Goal: Check status: Check status

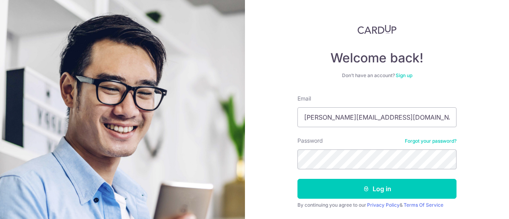
scroll to position [38, 0]
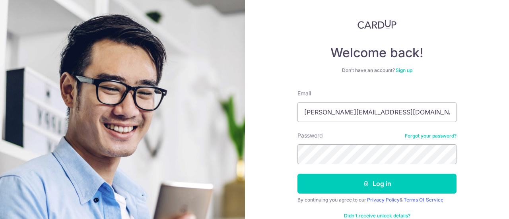
type input "[PERSON_NAME][EMAIL_ADDRESS][DOMAIN_NAME]"
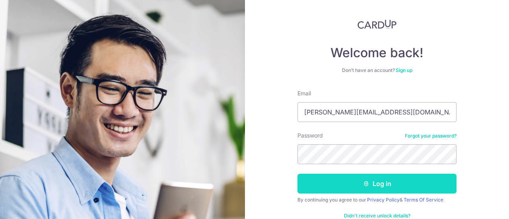
click at [369, 179] on button "Log in" at bounding box center [376, 184] width 159 height 20
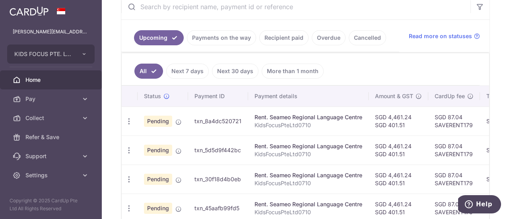
scroll to position [159, 0]
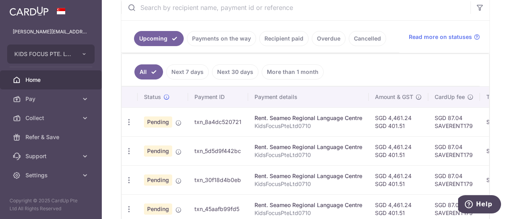
click at [285, 37] on link "Recipient paid" at bounding box center [283, 38] width 49 height 15
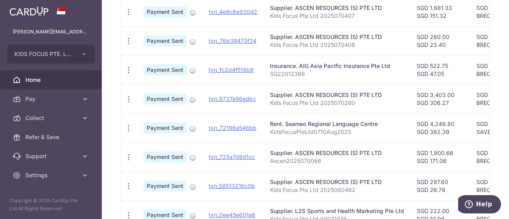
scroll to position [362, 0]
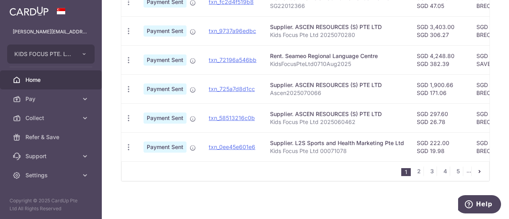
click at [478, 172] on icon "pager" at bounding box center [479, 171] width 6 height 6
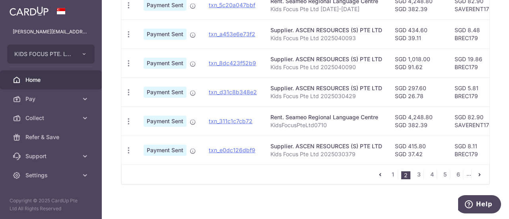
scroll to position [361, 0]
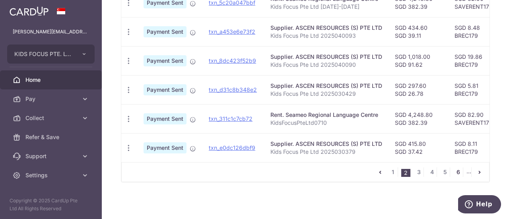
click at [454, 174] on link "6" at bounding box center [458, 172] width 10 height 10
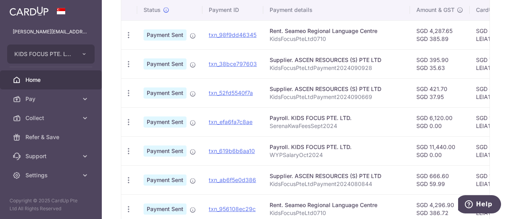
scroll to position [362, 0]
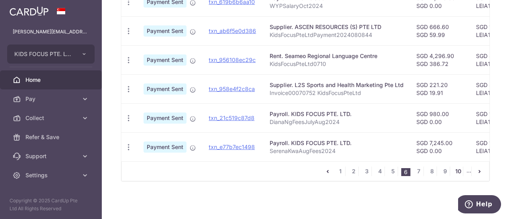
click at [455, 170] on link "10" at bounding box center [458, 171] width 10 height 10
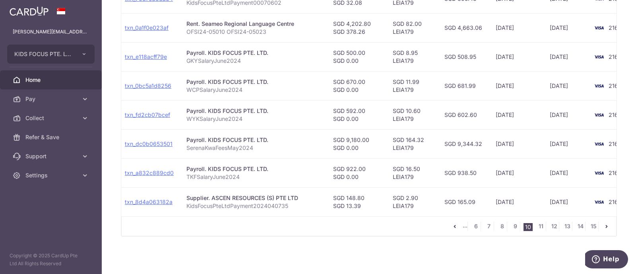
scroll to position [0, 87]
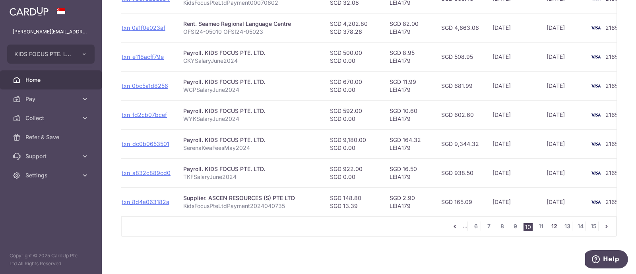
click at [508, 219] on link "12" at bounding box center [554, 226] width 10 height 10
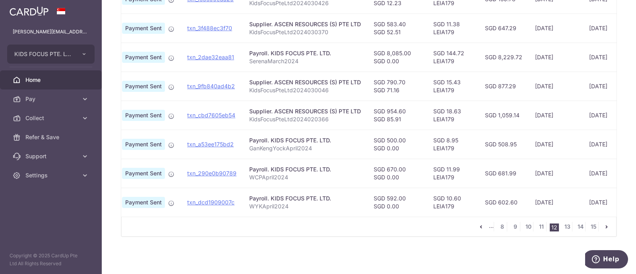
scroll to position [0, 65]
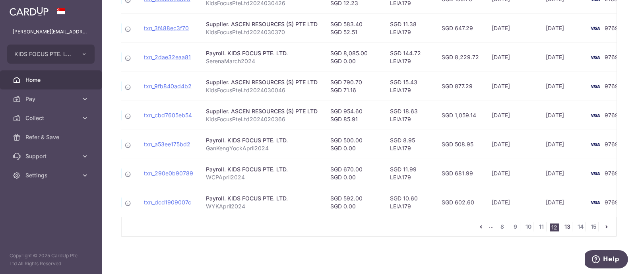
click at [508, 219] on link "13" at bounding box center [567, 227] width 10 height 10
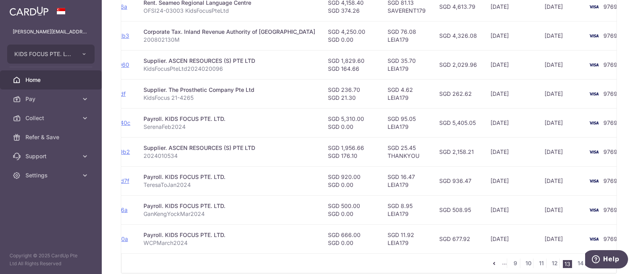
scroll to position [273, 0]
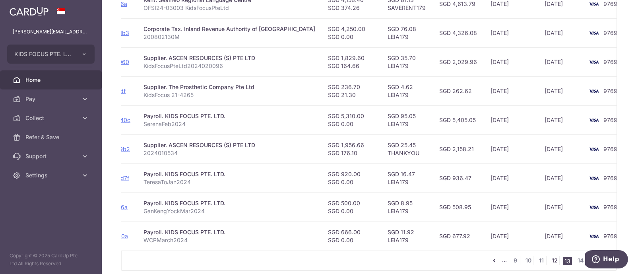
click at [508, 219] on link "12" at bounding box center [555, 261] width 10 height 10
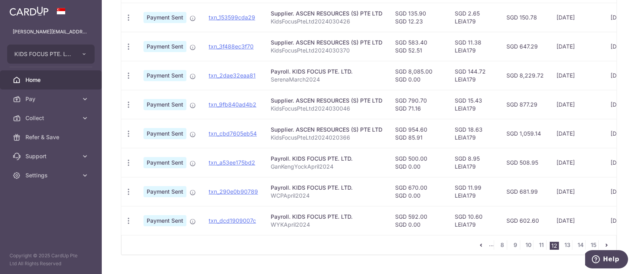
scroll to position [292, 0]
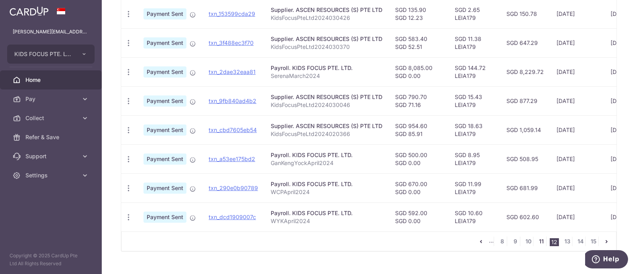
click at [508, 219] on link "11" at bounding box center [541, 241] width 10 height 10
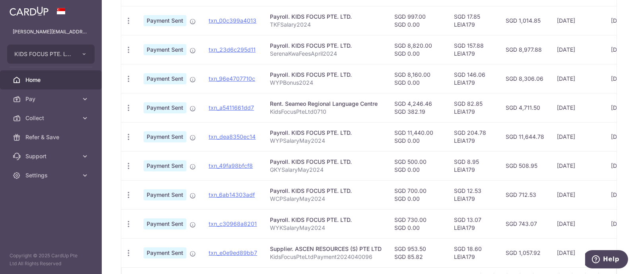
scroll to position [300, 0]
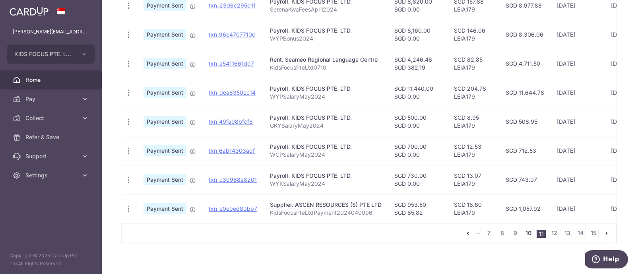
click at [508, 219] on link "10" at bounding box center [528, 233] width 10 height 10
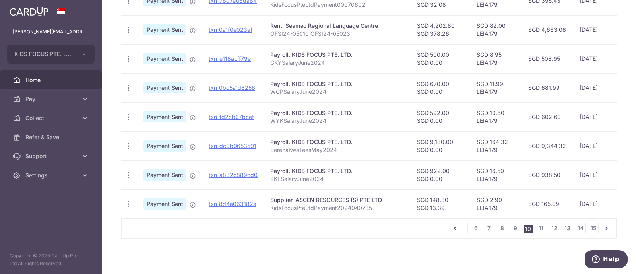
scroll to position [310, 0]
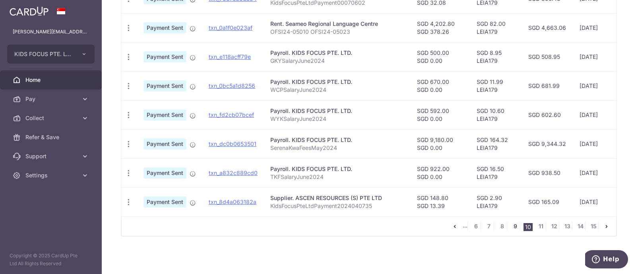
click at [508, 219] on link "9" at bounding box center [515, 226] width 10 height 10
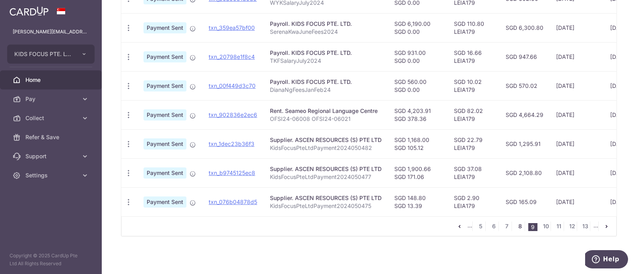
click at [508, 219] on link "8" at bounding box center [520, 226] width 10 height 10
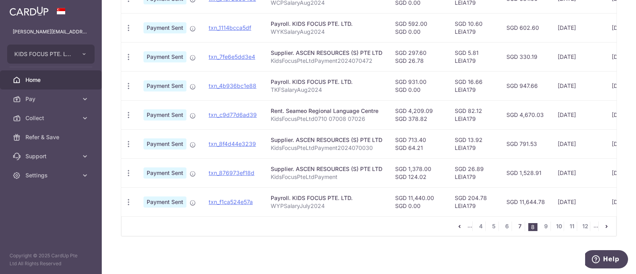
click at [508, 219] on link "7" at bounding box center [520, 226] width 10 height 10
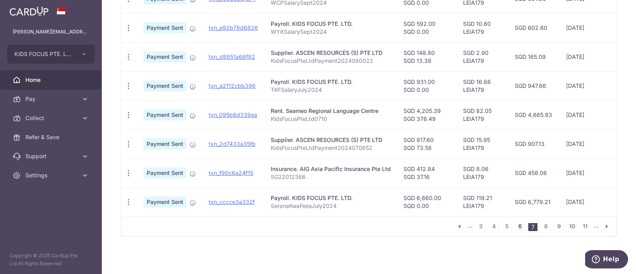
click at [508, 219] on link "6" at bounding box center [520, 226] width 10 height 10
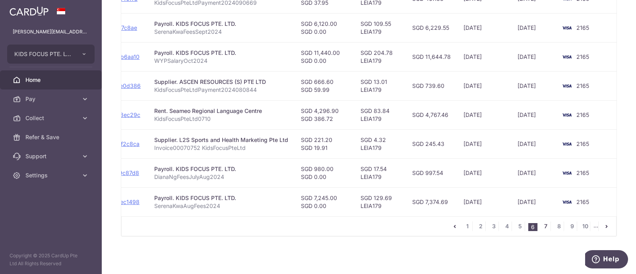
click at [508, 219] on link "7" at bounding box center [546, 226] width 10 height 10
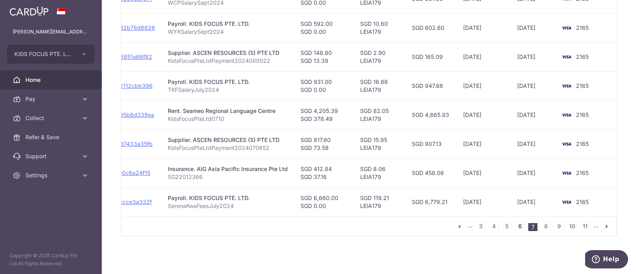
click at [508, 219] on link "6" at bounding box center [520, 226] width 10 height 10
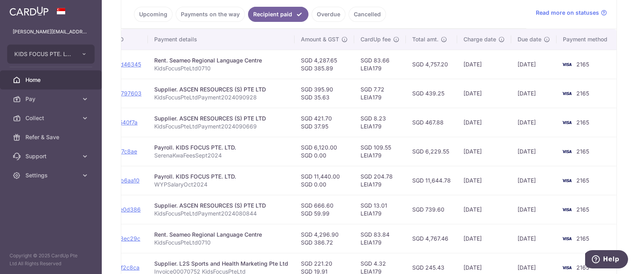
scroll to position [184, 0]
click at [423, 162] on td "SGD 6,229.55" at bounding box center [431, 150] width 51 height 29
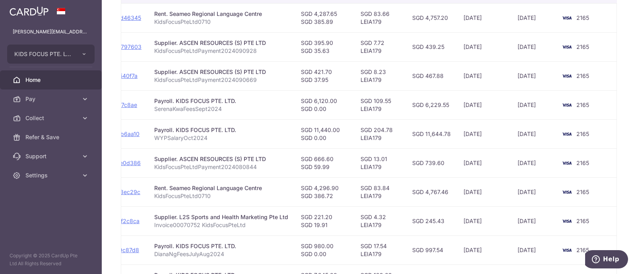
scroll to position [310, 0]
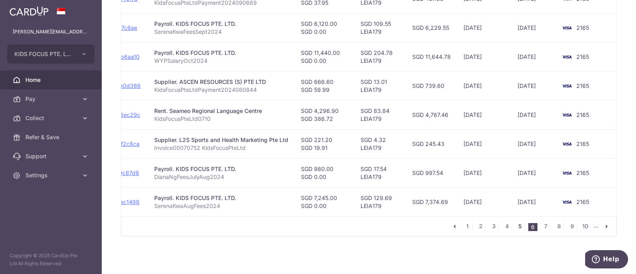
click at [508, 219] on link "5" at bounding box center [520, 226] width 10 height 10
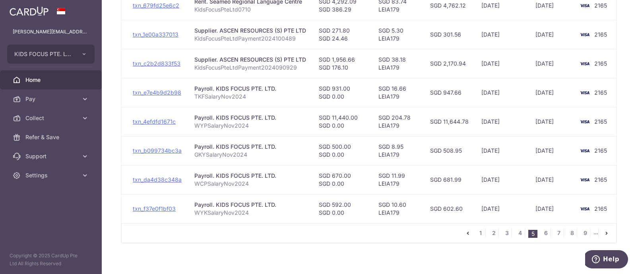
scroll to position [302, 0]
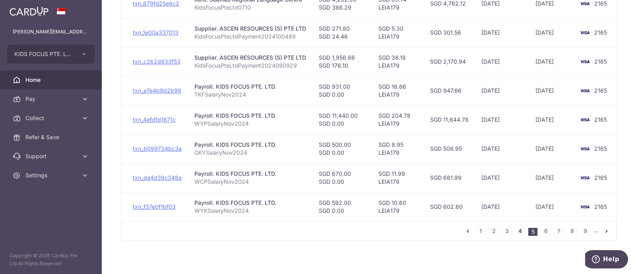
click at [508, 219] on link "4" at bounding box center [520, 231] width 10 height 10
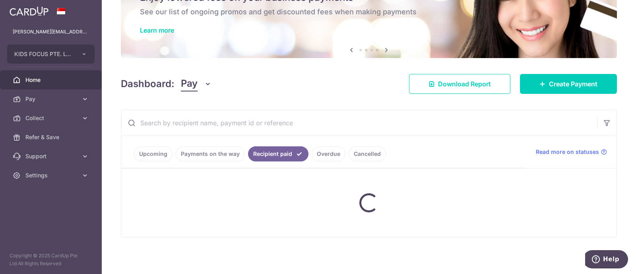
click at [508, 219] on div at bounding box center [368, 202] width 495 height 68
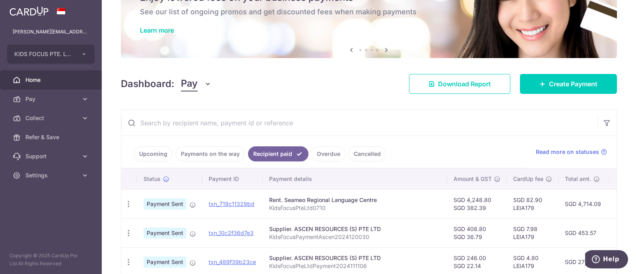
click at [508, 70] on div "× Pause Schedule Pause all future payments in this series Pause just this one p…" at bounding box center [369, 137] width 534 height 274
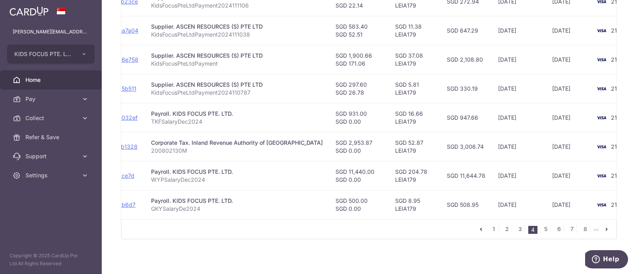
scroll to position [310, 0]
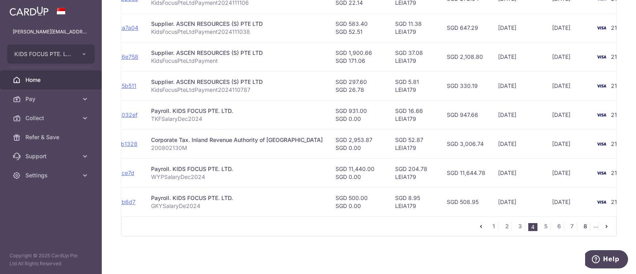
click at [508, 219] on link "8" at bounding box center [585, 226] width 10 height 10
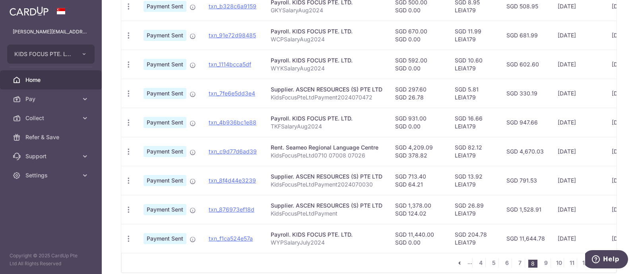
scroll to position [288, 0]
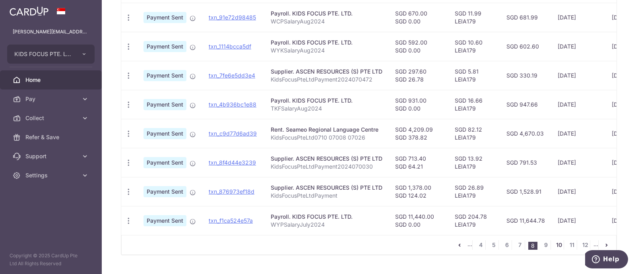
click at [508, 219] on link "10" at bounding box center [559, 245] width 10 height 10
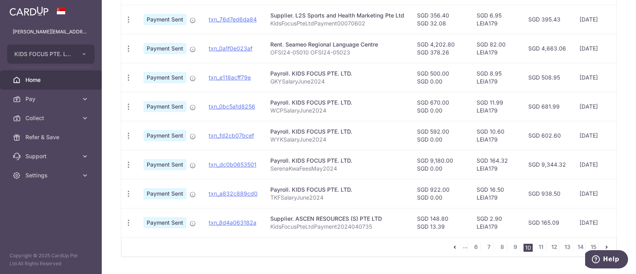
scroll to position [294, 0]
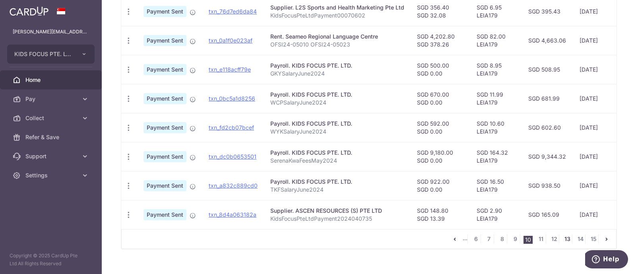
click at [508, 219] on link "13" at bounding box center [567, 239] width 10 height 10
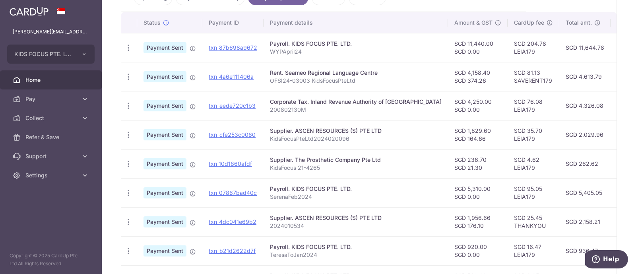
scroll to position [201, 0]
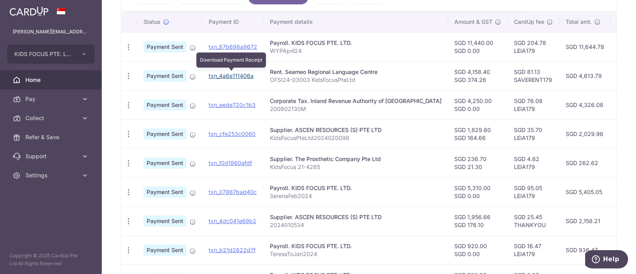
click at [243, 72] on link "txn_4a6e111406a" at bounding box center [231, 75] width 45 height 7
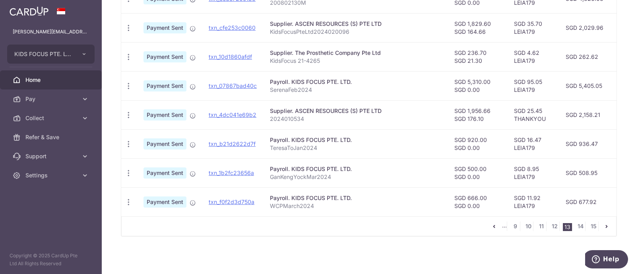
scroll to position [310, 0]
click at [508, 219] on link "10" at bounding box center [528, 226] width 10 height 10
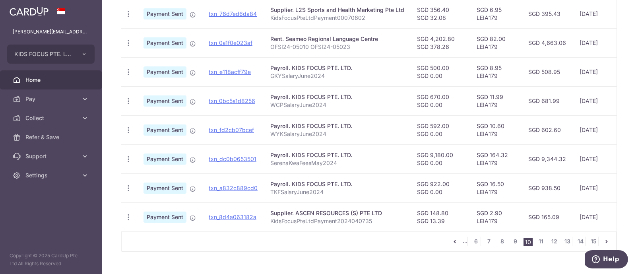
scroll to position [300, 0]
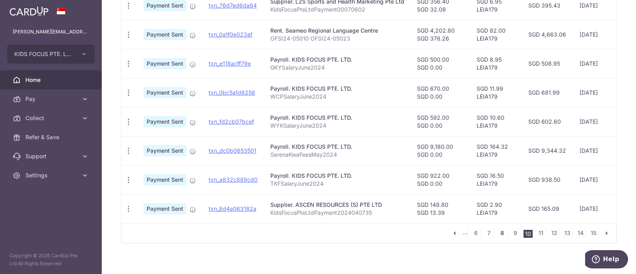
click at [497, 219] on link "8" at bounding box center [502, 233] width 10 height 10
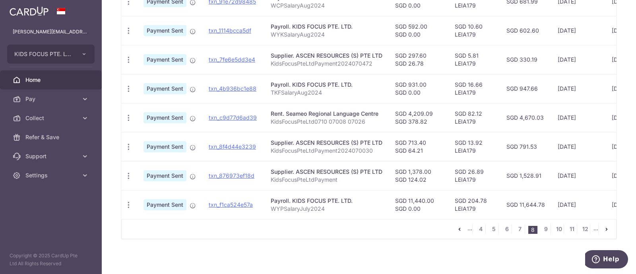
scroll to position [310, 0]
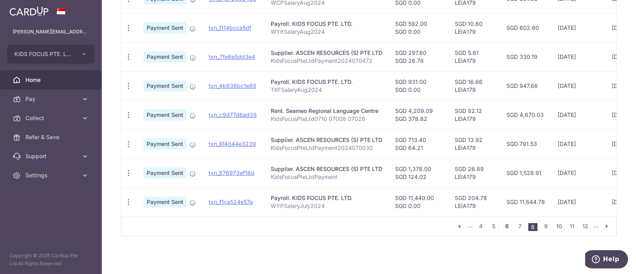
click at [502, 219] on link "6" at bounding box center [507, 226] width 10 height 10
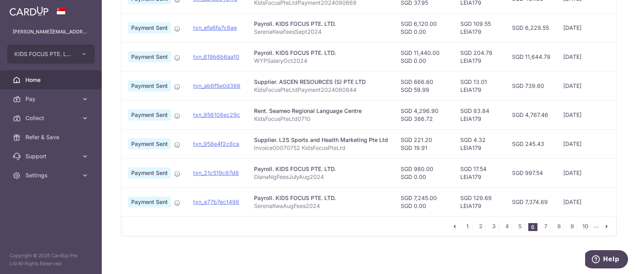
scroll to position [0, 16]
click at [210, 111] on link "txn_956108ec29c" at bounding box center [216, 114] width 47 height 7
